Goal: Transaction & Acquisition: Obtain resource

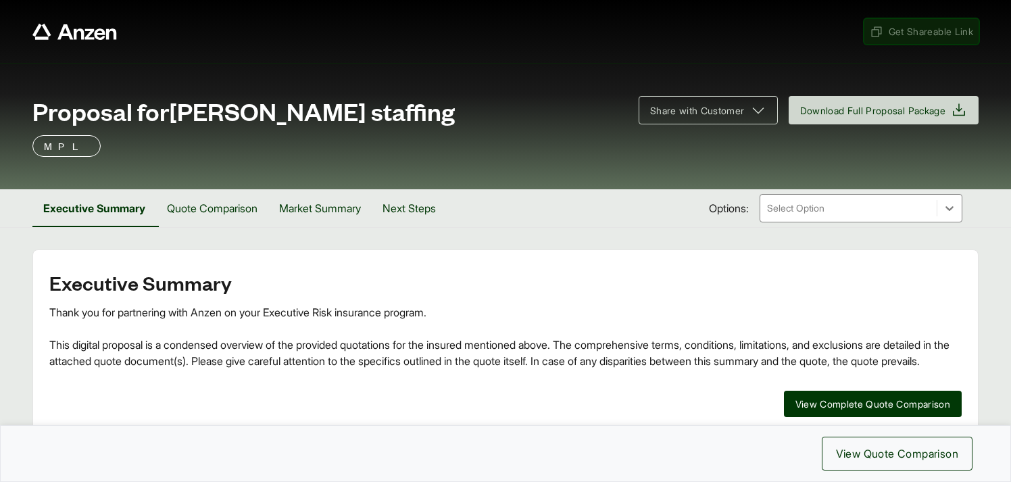
click at [886, 30] on span "Get Shareable Link" at bounding box center [920, 31] width 103 height 14
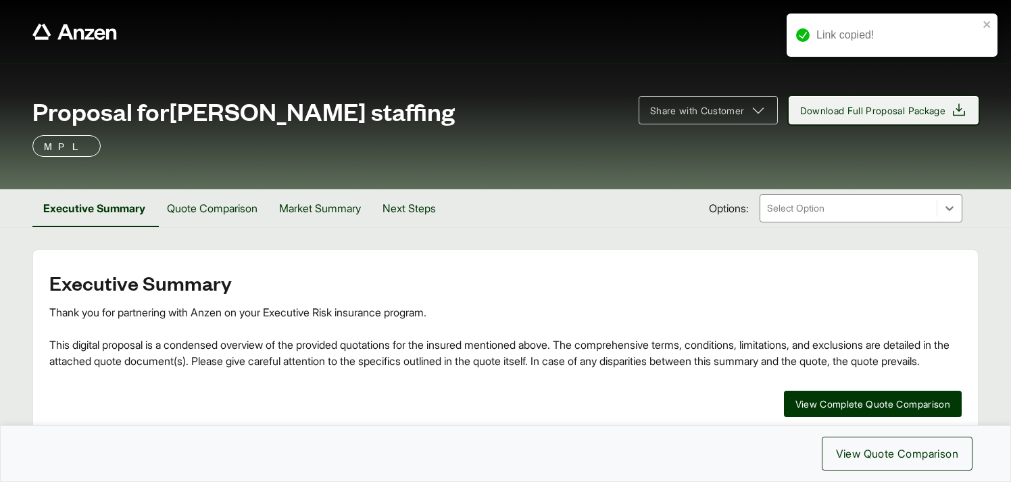
click at [848, 109] on span "Download Full Proposal Package" at bounding box center [873, 110] width 146 height 14
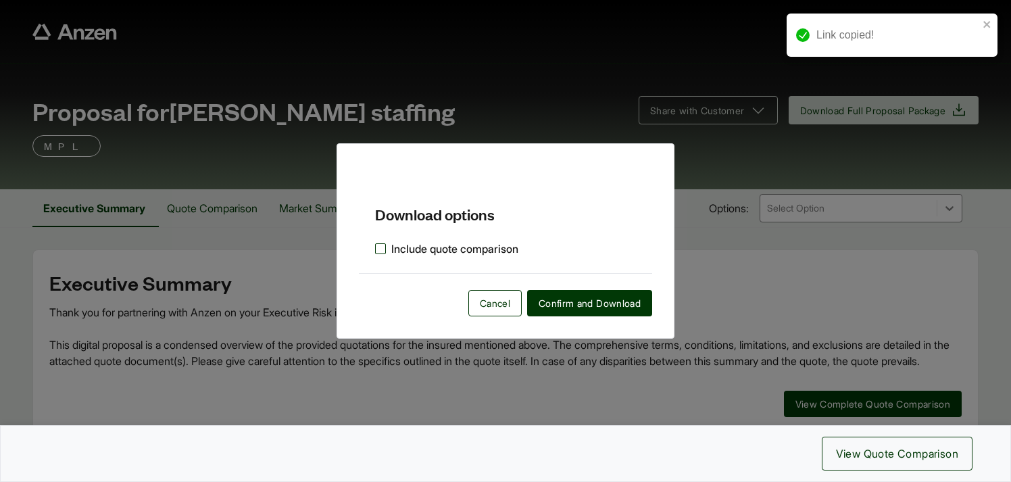
click at [382, 247] on label "Include quote comparison" at bounding box center [446, 248] width 143 height 16
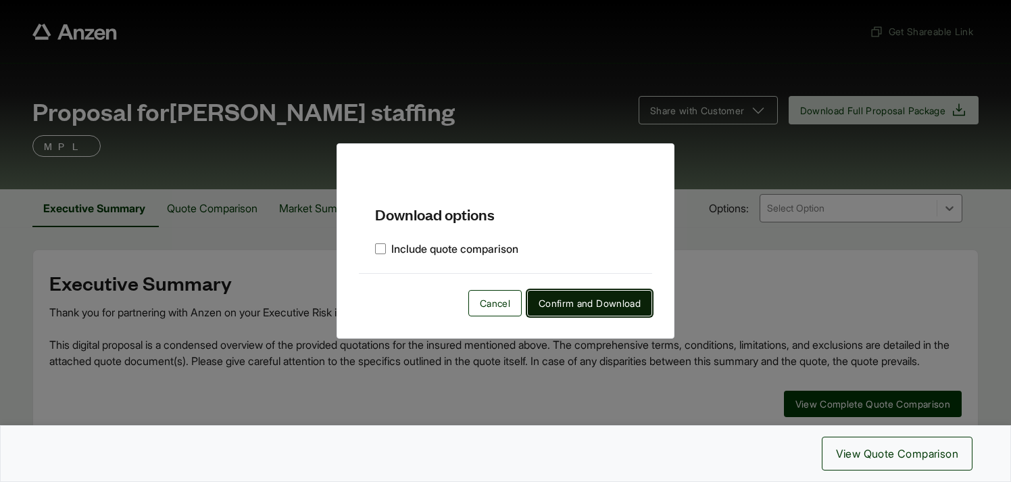
click at [559, 304] on span "Confirm and Download" at bounding box center [589, 303] width 102 height 14
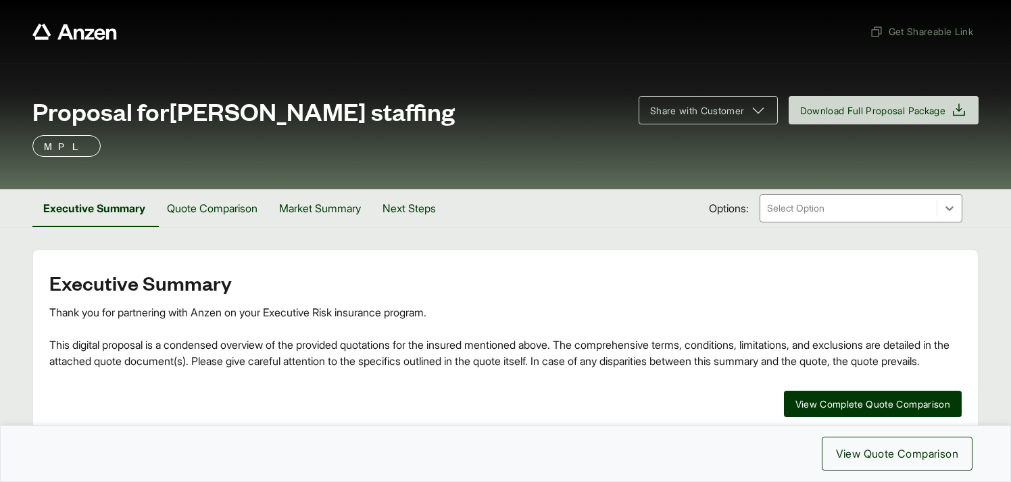
click at [204, 113] on span "Proposal for Matern staffing" at bounding box center [243, 110] width 422 height 27
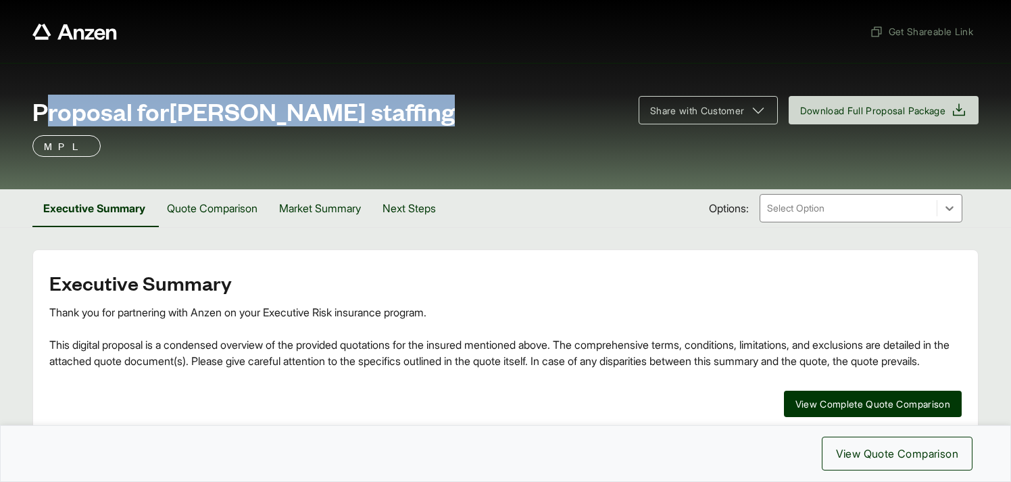
copy span "Proposal for Matern staffing"
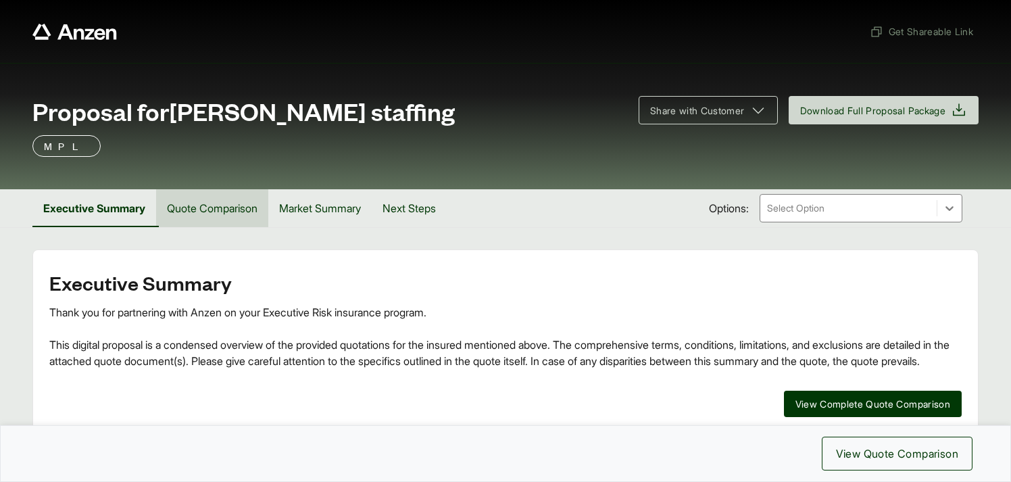
click at [208, 206] on button "Quote Comparison" at bounding box center [212, 208] width 112 height 38
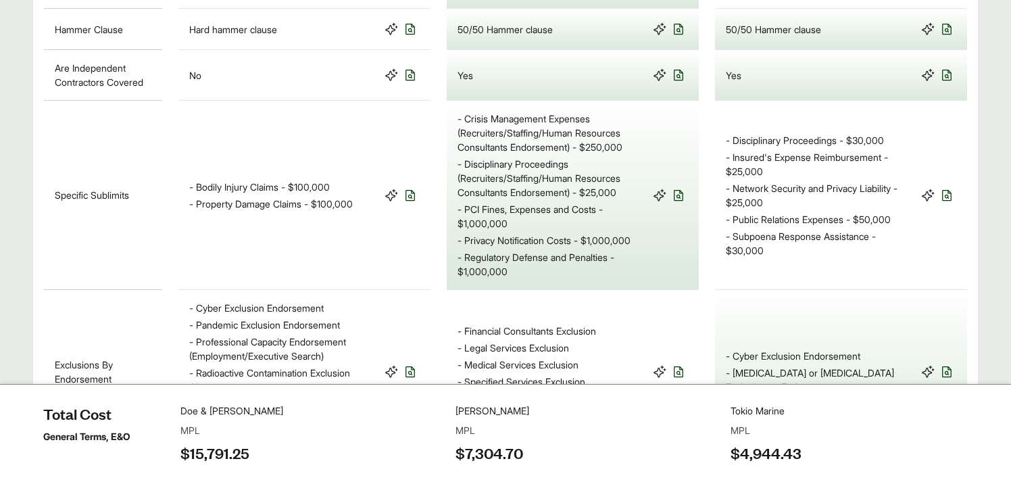
scroll to position [1215, 0]
